Goal: Task Accomplishment & Management: Manage account settings

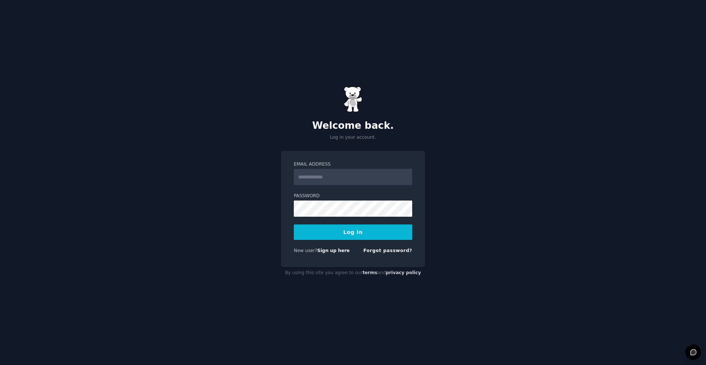
click at [335, 179] on input "Email Address" at bounding box center [353, 177] width 118 height 16
type input "**********"
click at [330, 234] on button "Log In" at bounding box center [353, 231] width 118 height 15
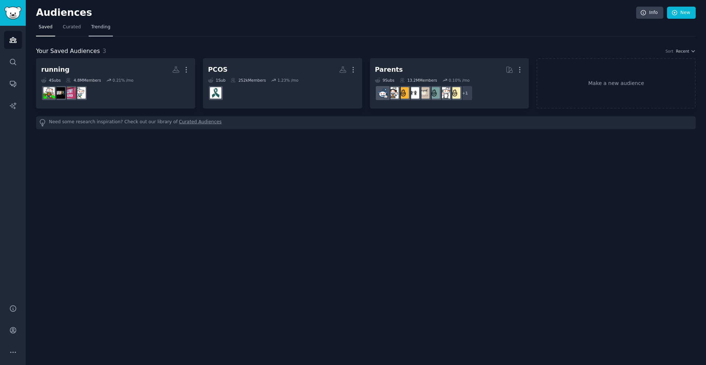
click at [96, 21] on link "Trending" at bounding box center [101, 28] width 24 height 15
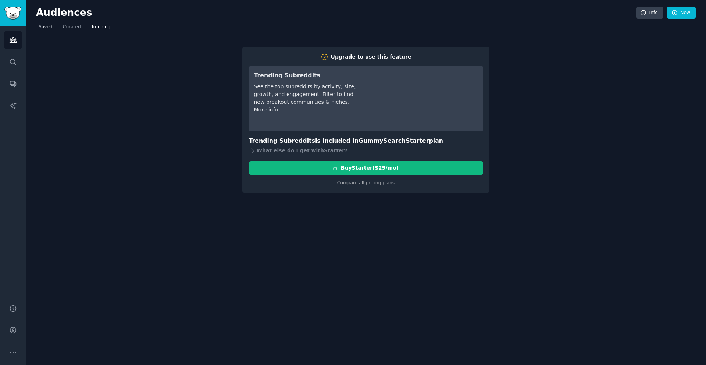
click at [45, 29] on span "Saved" at bounding box center [46, 27] width 14 height 7
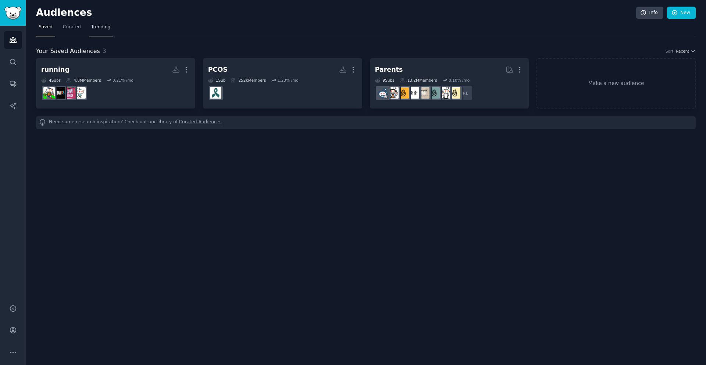
click at [103, 27] on span "Trending" at bounding box center [100, 27] width 19 height 7
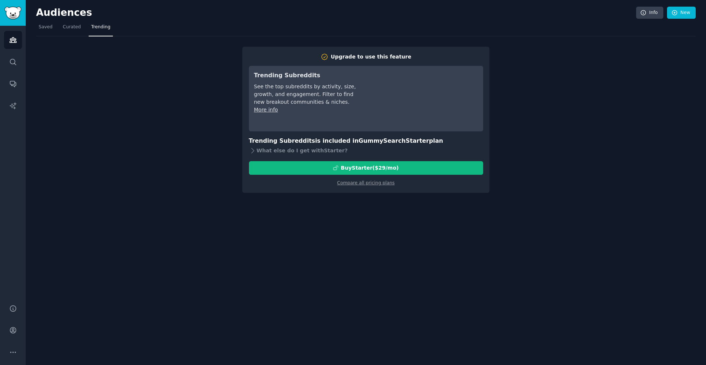
click at [303, 138] on h3 "Trending Subreddits is included in GummySearch Starter plan" at bounding box center [366, 140] width 234 height 9
click at [278, 153] on div "What else do I get with Starter ?" at bounding box center [366, 151] width 234 height 10
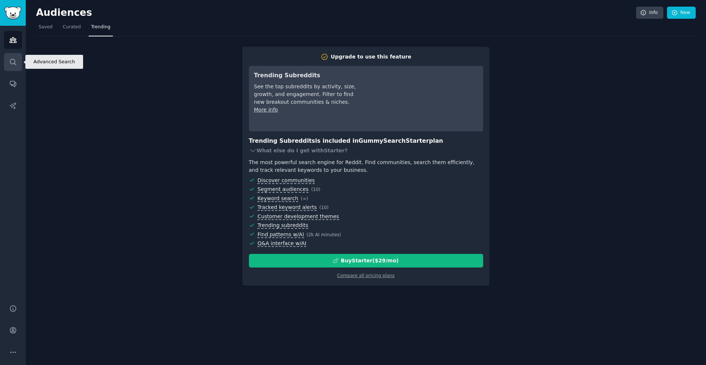
click at [14, 63] on icon "Sidebar" at bounding box center [13, 62] width 6 height 6
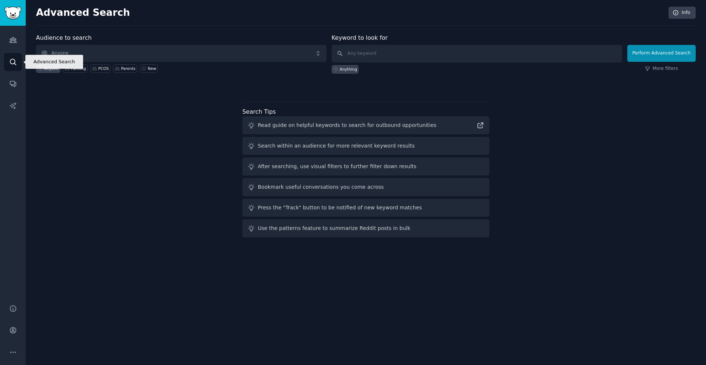
click at [8, 58] on link "Search" at bounding box center [13, 62] width 18 height 18
click at [12, 39] on icon "Sidebar" at bounding box center [13, 40] width 8 height 8
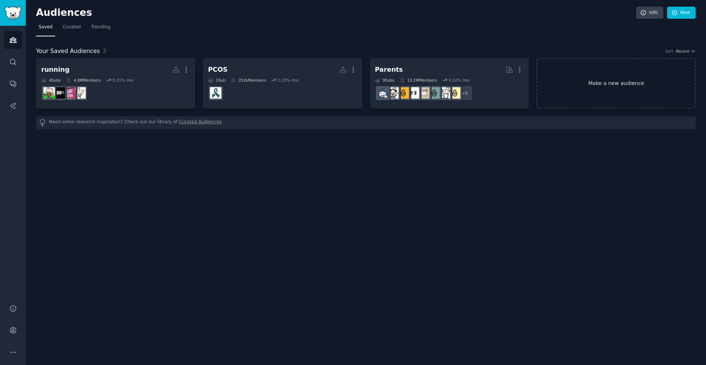
click at [591, 84] on link "Make a new audience" at bounding box center [616, 83] width 159 height 50
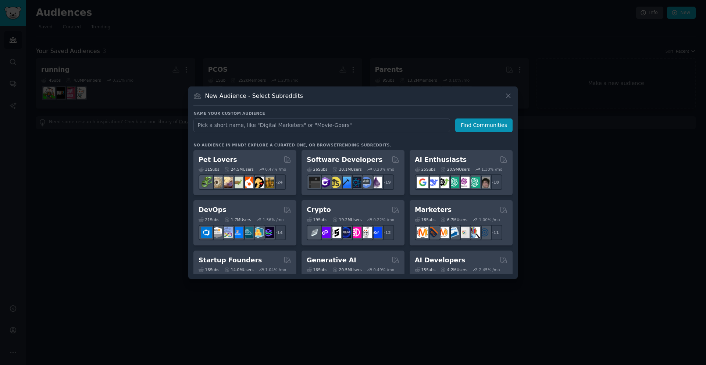
click at [347, 144] on link "trending subreddits" at bounding box center [362, 145] width 53 height 4
click at [208, 51] on div at bounding box center [353, 182] width 706 height 365
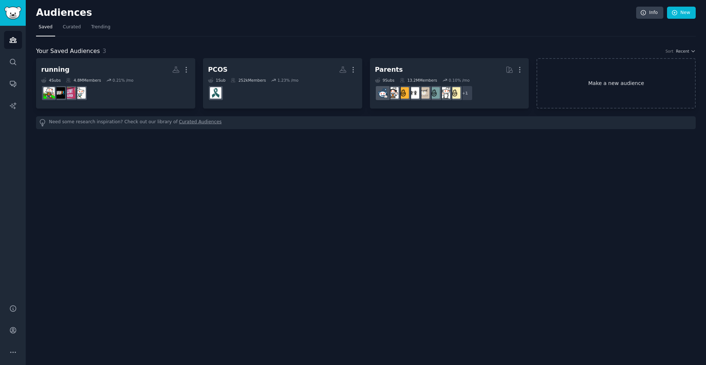
click at [607, 82] on link "Make a new audience" at bounding box center [616, 83] width 159 height 50
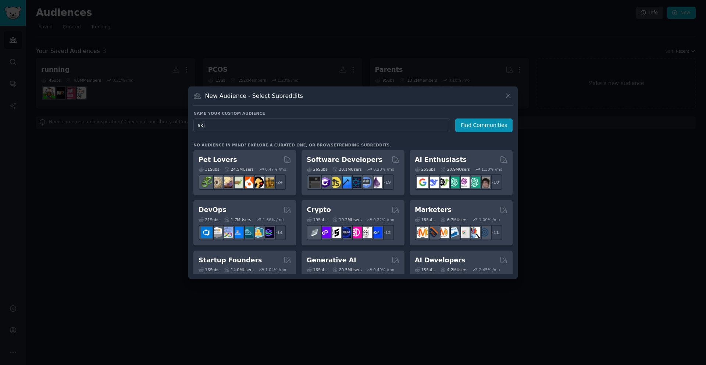
type input "skin"
click button "Find Communities" at bounding box center [483, 125] width 57 height 14
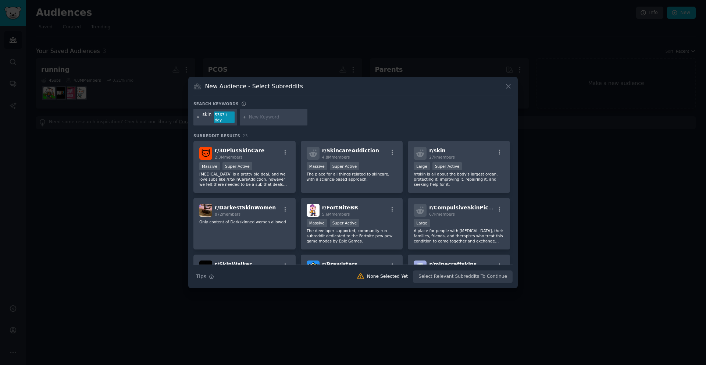
click at [198, 116] on icon at bounding box center [198, 117] width 2 height 2
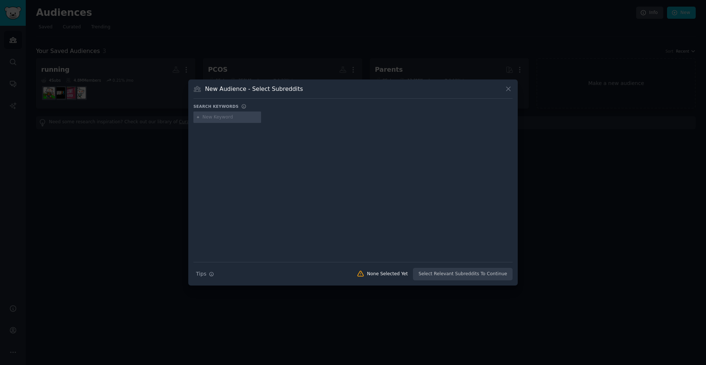
click at [224, 120] on input "text" at bounding box center [231, 117] width 56 height 7
type input "routine"
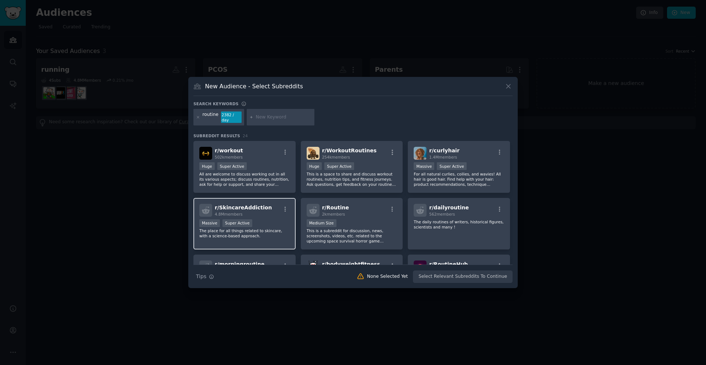
click at [238, 205] on span "r/ SkincareAddiction" at bounding box center [243, 208] width 57 height 6
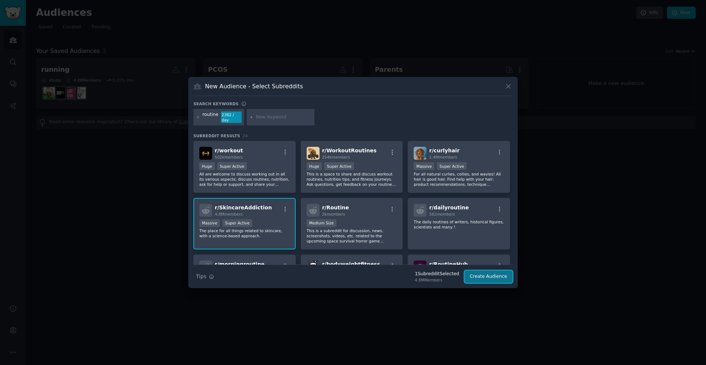
click at [492, 277] on button "Create Audience" at bounding box center [489, 276] width 49 height 13
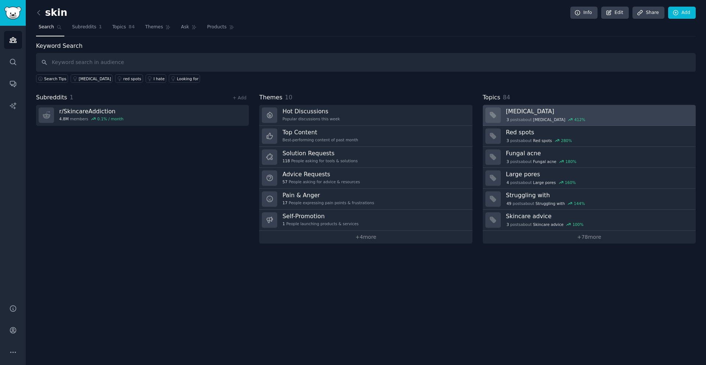
click at [553, 116] on div "3 post s about Sunburn 412 %" at bounding box center [546, 119] width 80 height 7
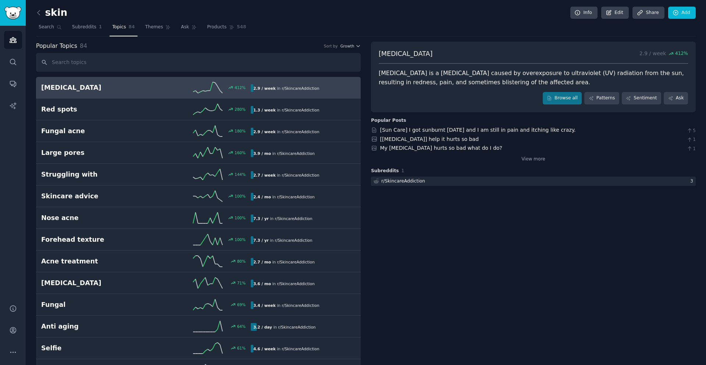
click at [435, 122] on h3 "Popular Posts" at bounding box center [533, 120] width 325 height 7
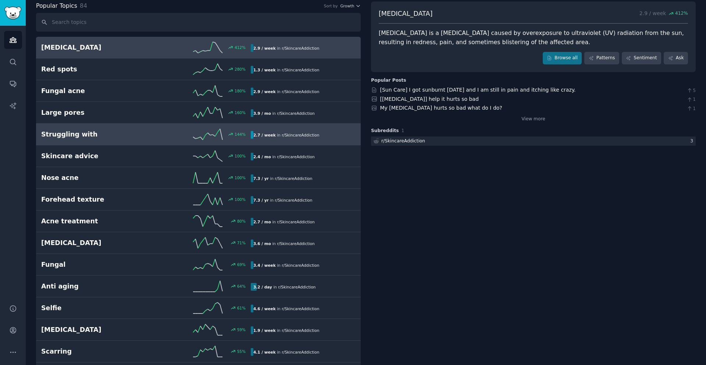
scroll to position [45, 0]
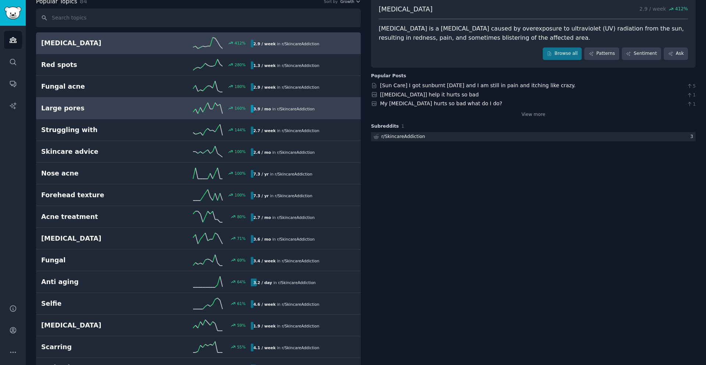
click at [135, 111] on h2 "Large pores" at bounding box center [93, 108] width 105 height 9
